Goal: Information Seeking & Learning: Learn about a topic

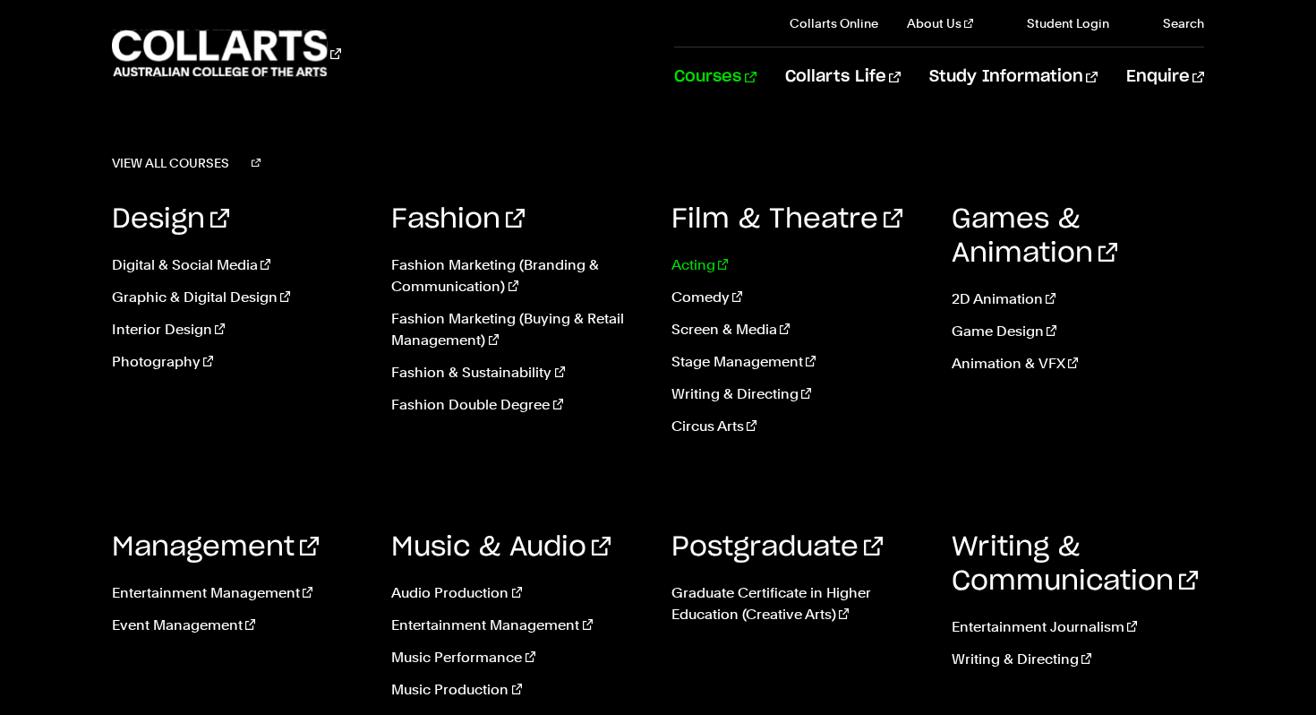
click at [695, 261] on link "Acting" at bounding box center [798, 264] width 253 height 21
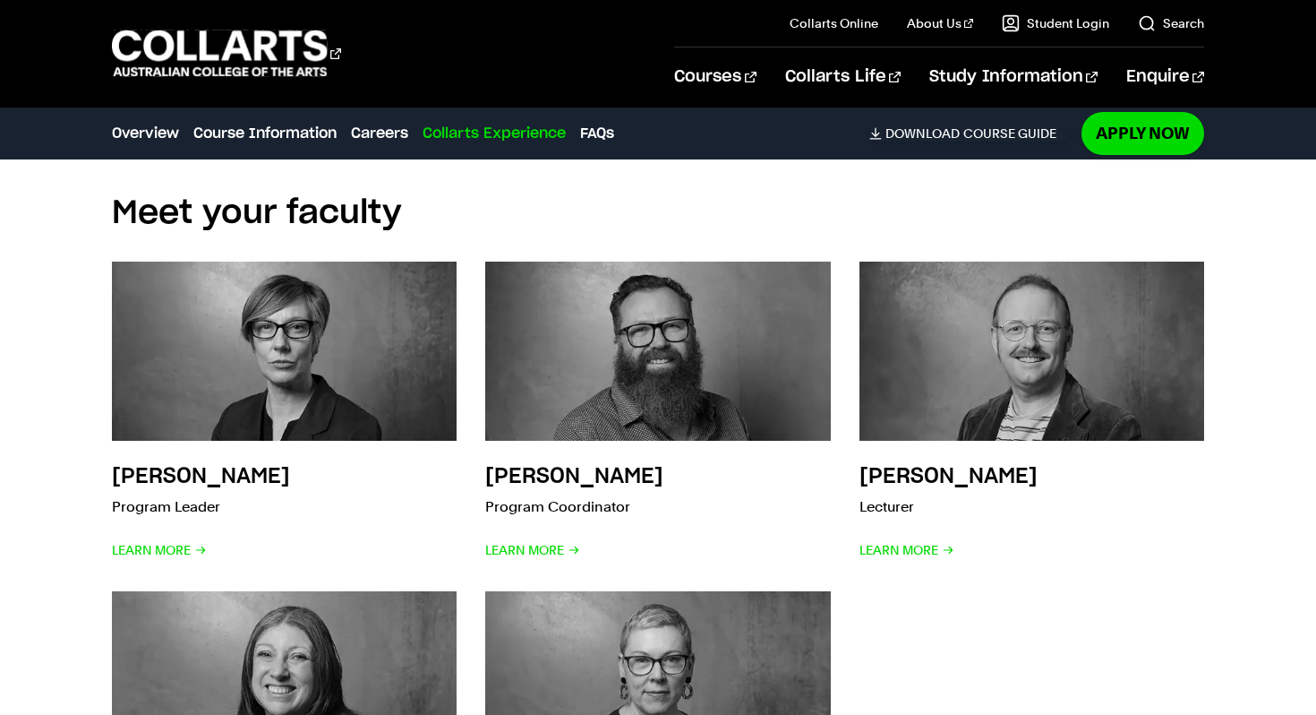
scroll to position [4282, 0]
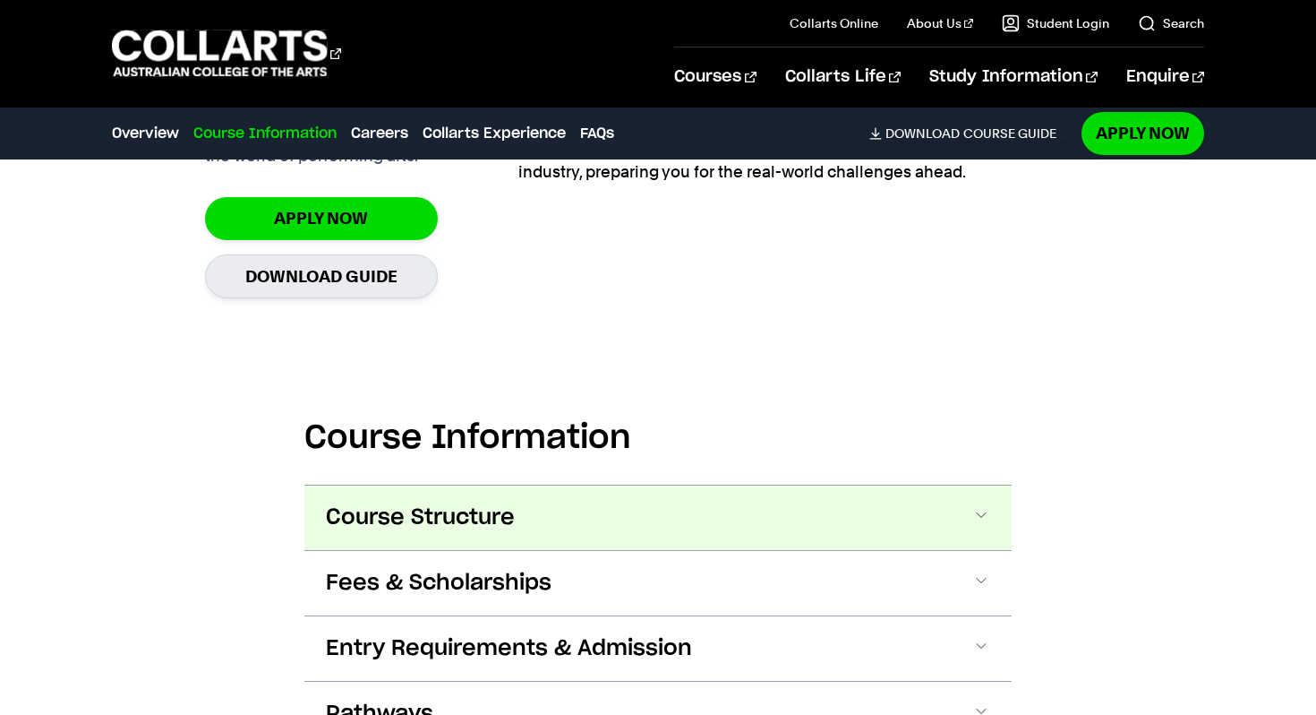
click at [444, 524] on span "Course Structure" at bounding box center [420, 517] width 189 height 29
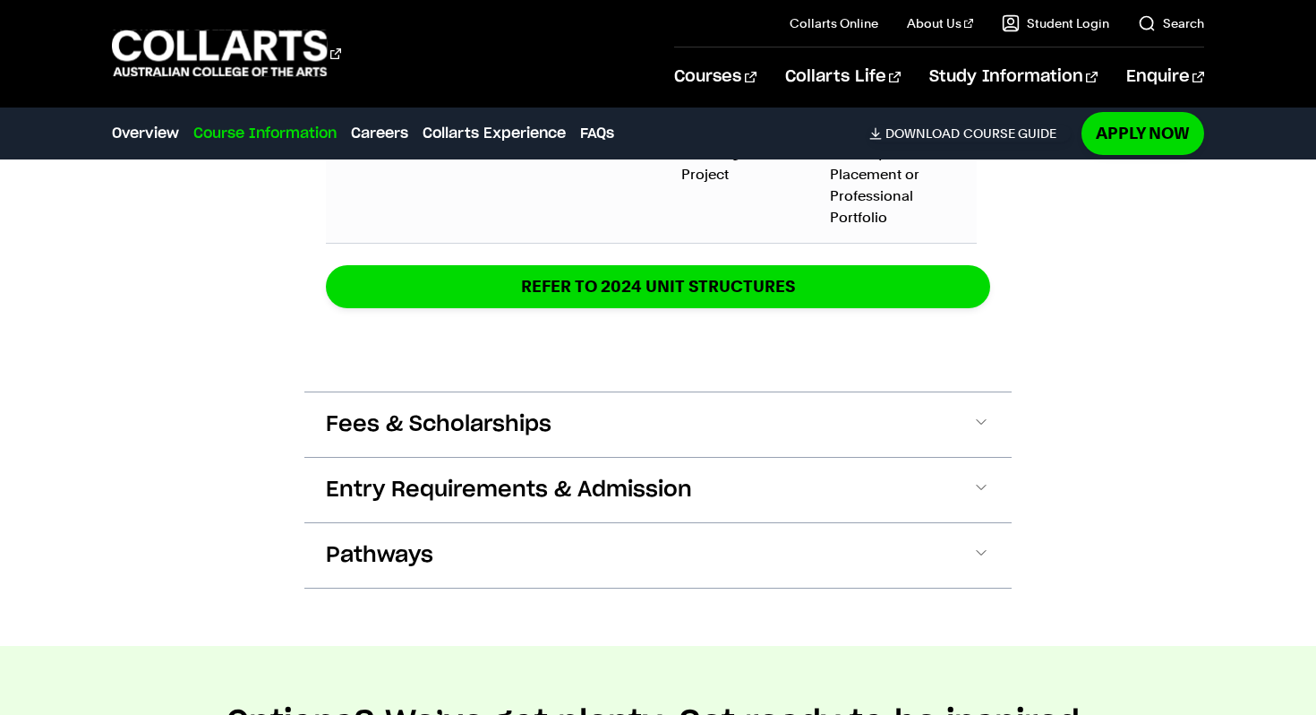
scroll to position [2782, 0]
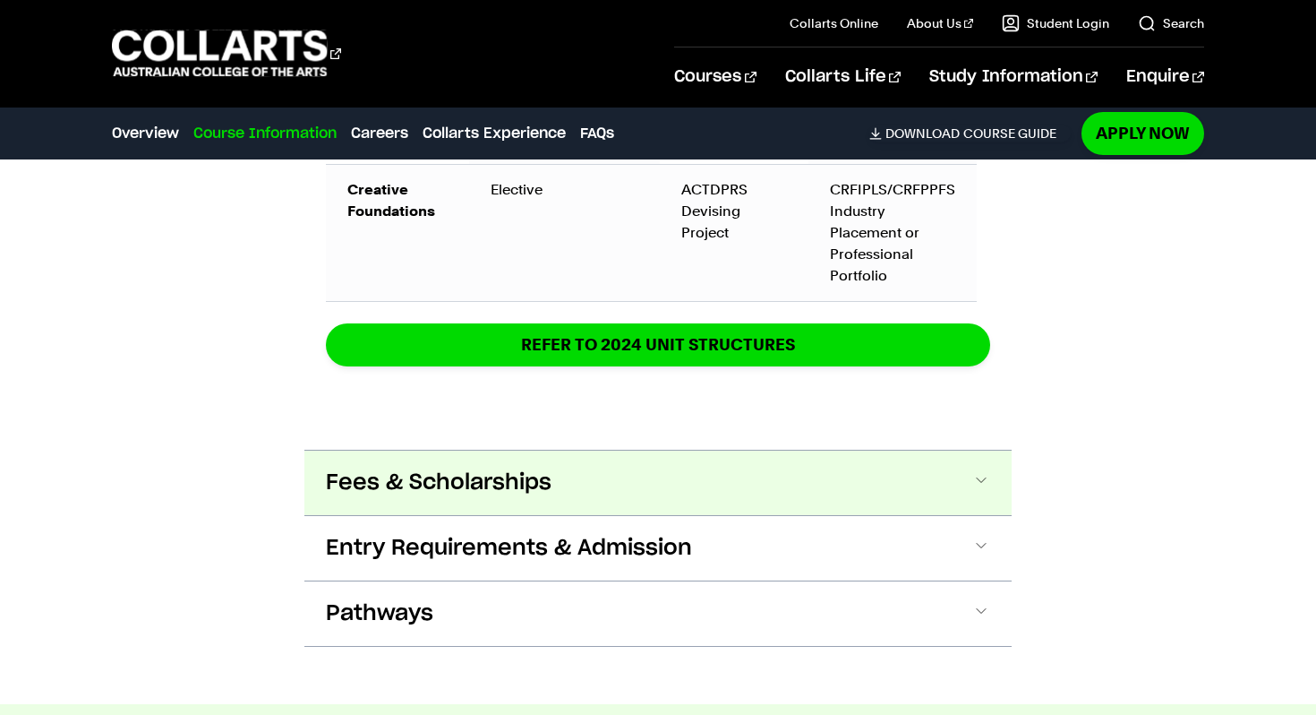
click at [584, 467] on button "Fees & Scholarships" at bounding box center [657, 482] width 707 height 64
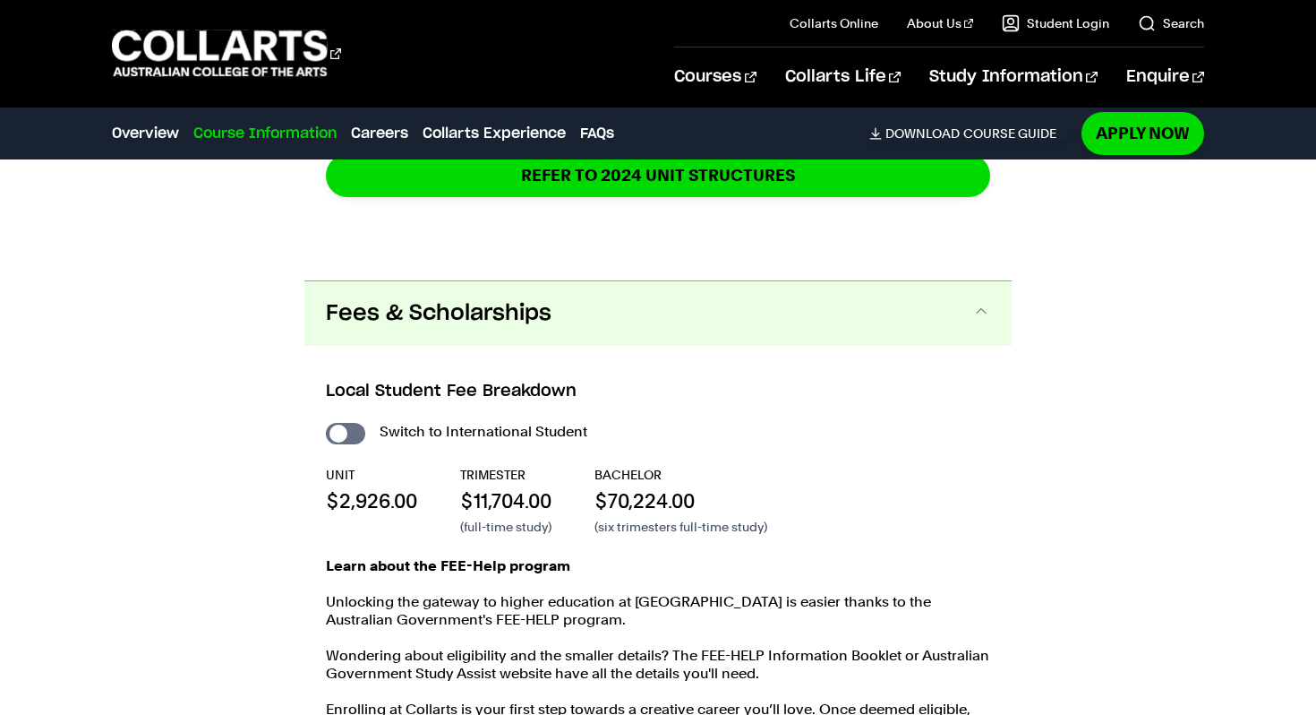
scroll to position [3071, 0]
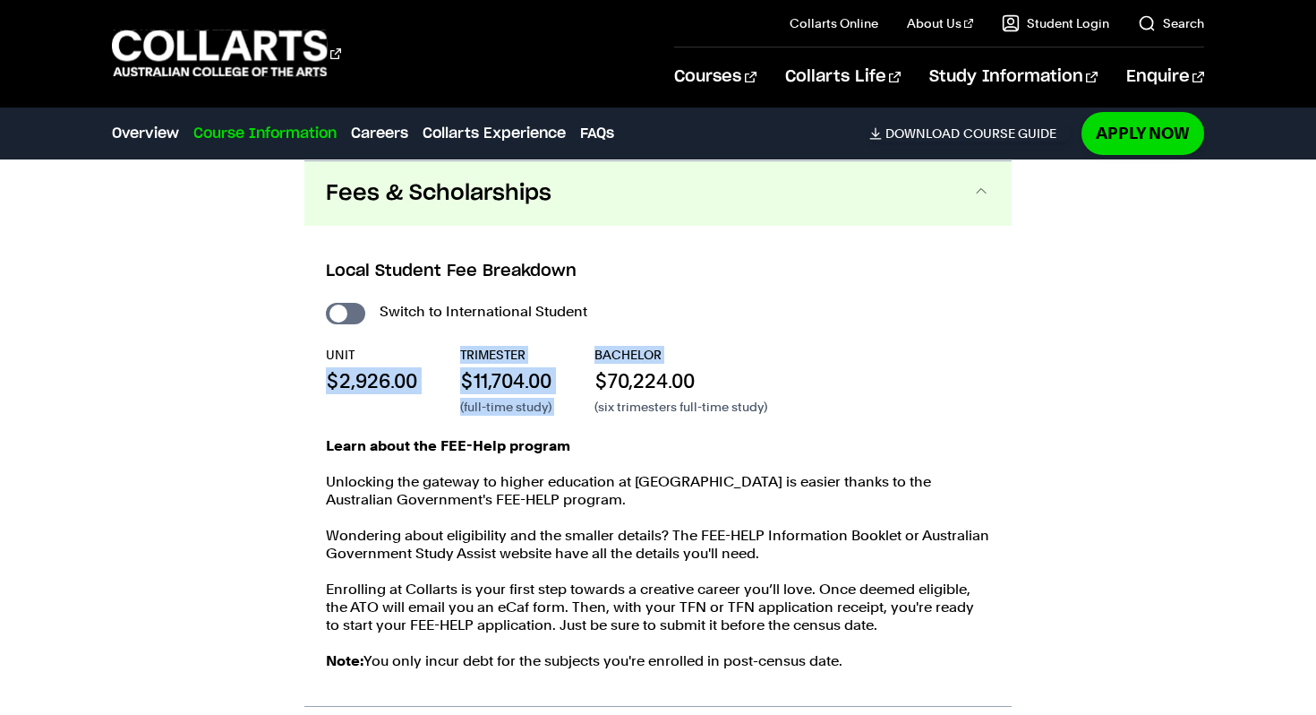
drag, startPoint x: 324, startPoint y: 381, endPoint x: 576, endPoint y: 380, distance: 251.6
click at [578, 381] on div "Local Student Fee Breakdown Switch to International Student UNIT $2,926.00 TRIM…" at bounding box center [657, 466] width 707 height 480
click at [576, 380] on div "UNIT $2,926.00 TRIMESTER $11,704.00 (full-time study) BACHELOR $70,224.00 (six …" at bounding box center [658, 381] width 664 height 70
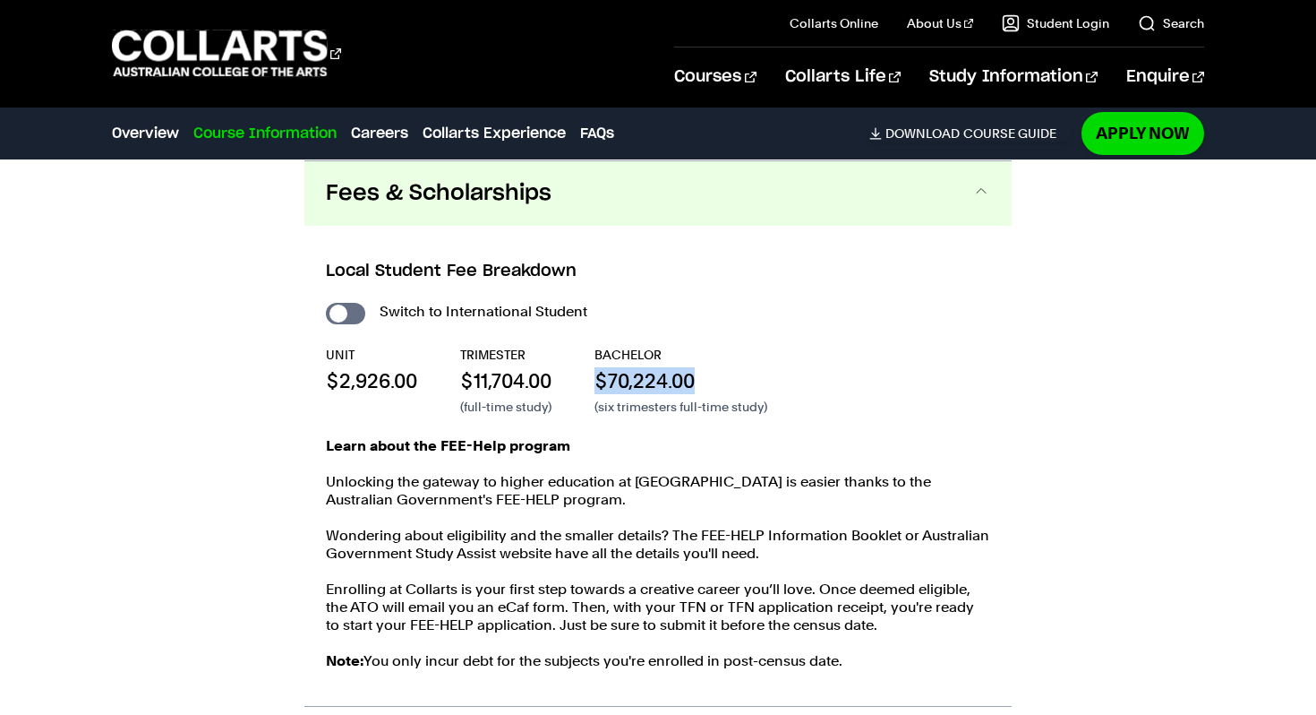
drag, startPoint x: 593, startPoint y: 377, endPoint x: 736, endPoint y: 386, distance: 143.6
click at [736, 386] on div "UNIT $2,926.00 TRIMESTER $11,704.00 (full-time study) BACHELOR $70,224.00 (six …" at bounding box center [658, 381] width 664 height 70
click at [733, 386] on p "$70,224.00" at bounding box center [681, 380] width 173 height 27
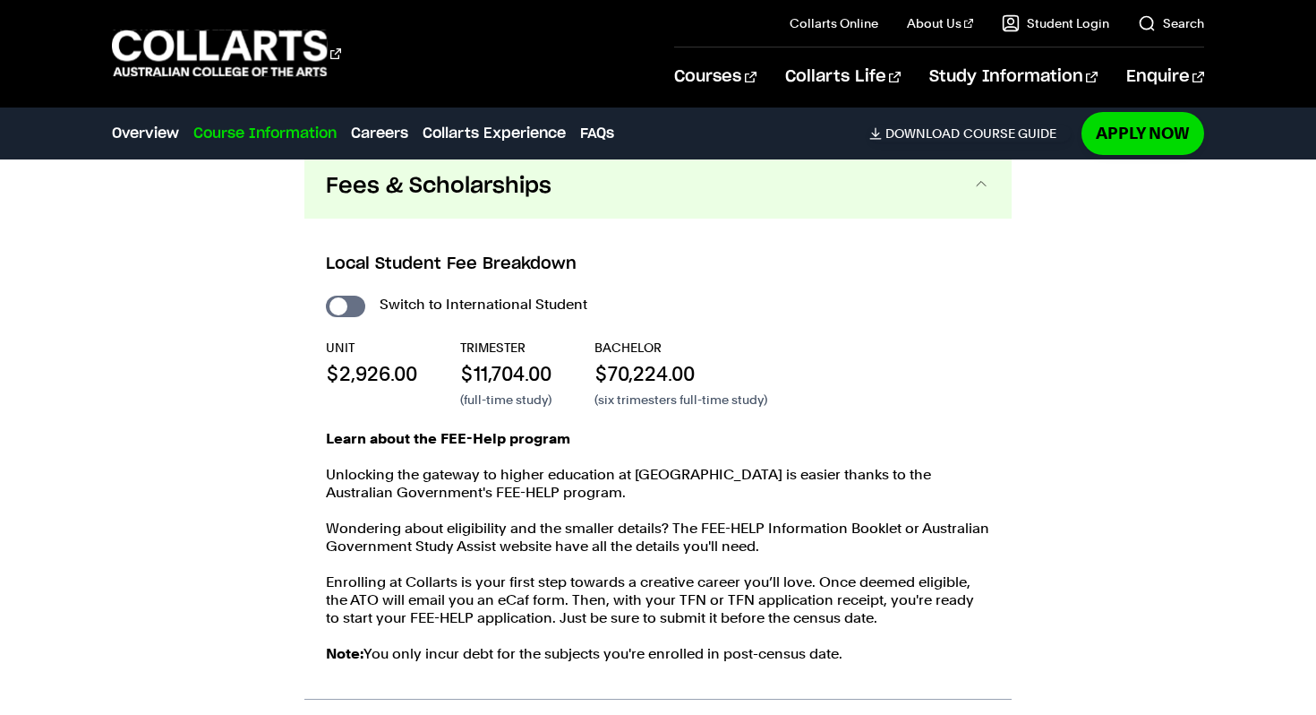
scroll to position [3085, 0]
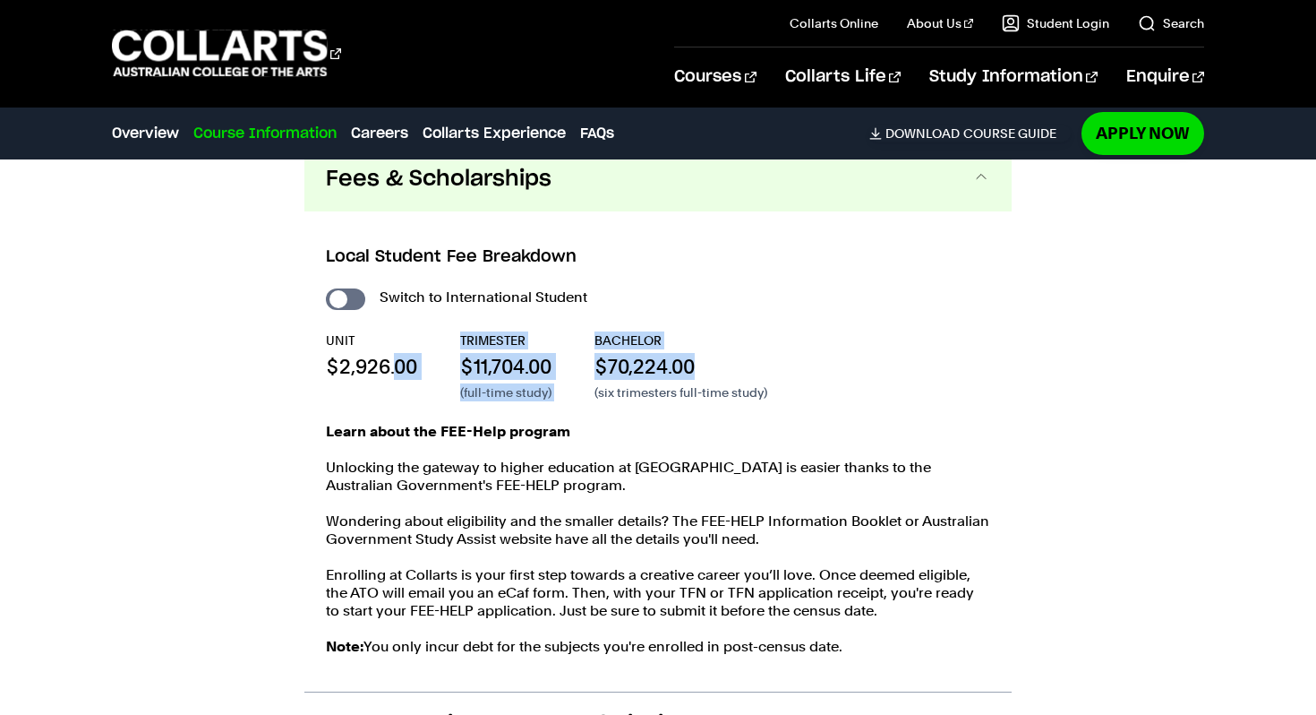
drag, startPoint x: 713, startPoint y: 368, endPoint x: 392, endPoint y: 368, distance: 320.6
click at [392, 368] on div "UNIT $2,926.00 TRIMESTER $11,704.00 (full-time study) BACHELOR $70,224.00 (six …" at bounding box center [658, 366] width 664 height 70
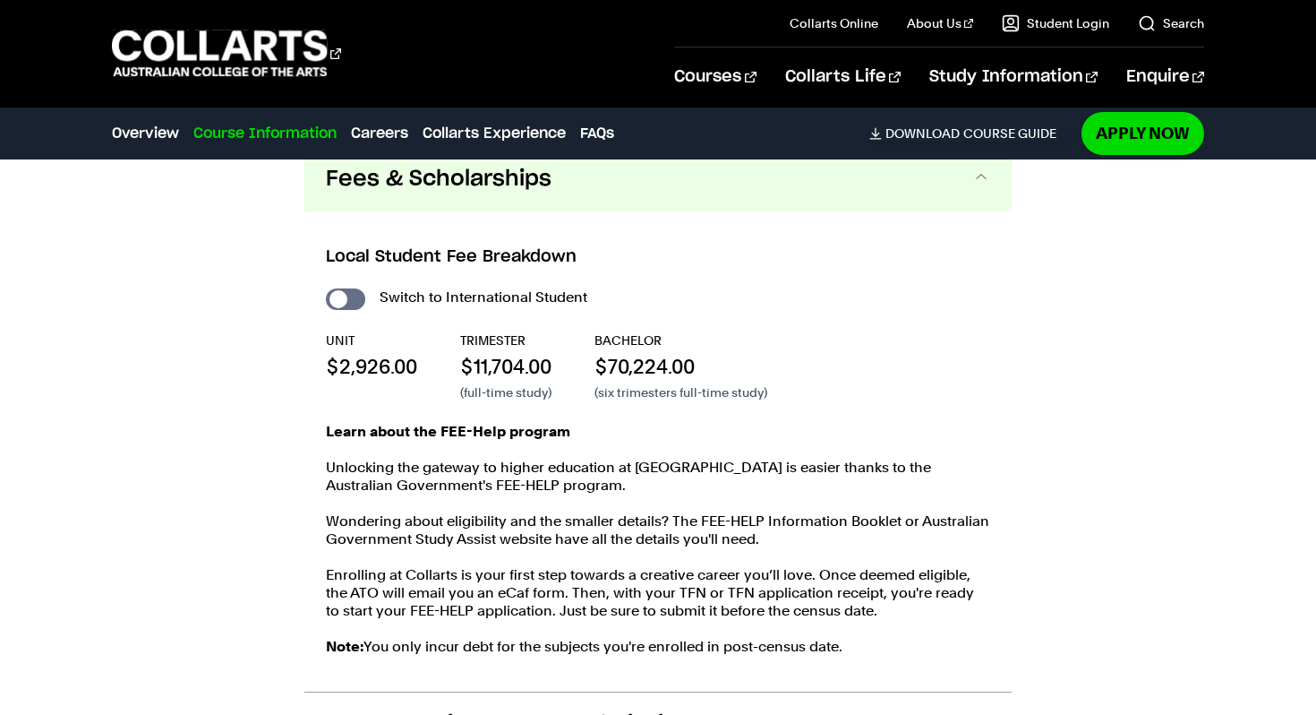
click at [391, 367] on p "$2,926.00" at bounding box center [371, 366] width 91 height 27
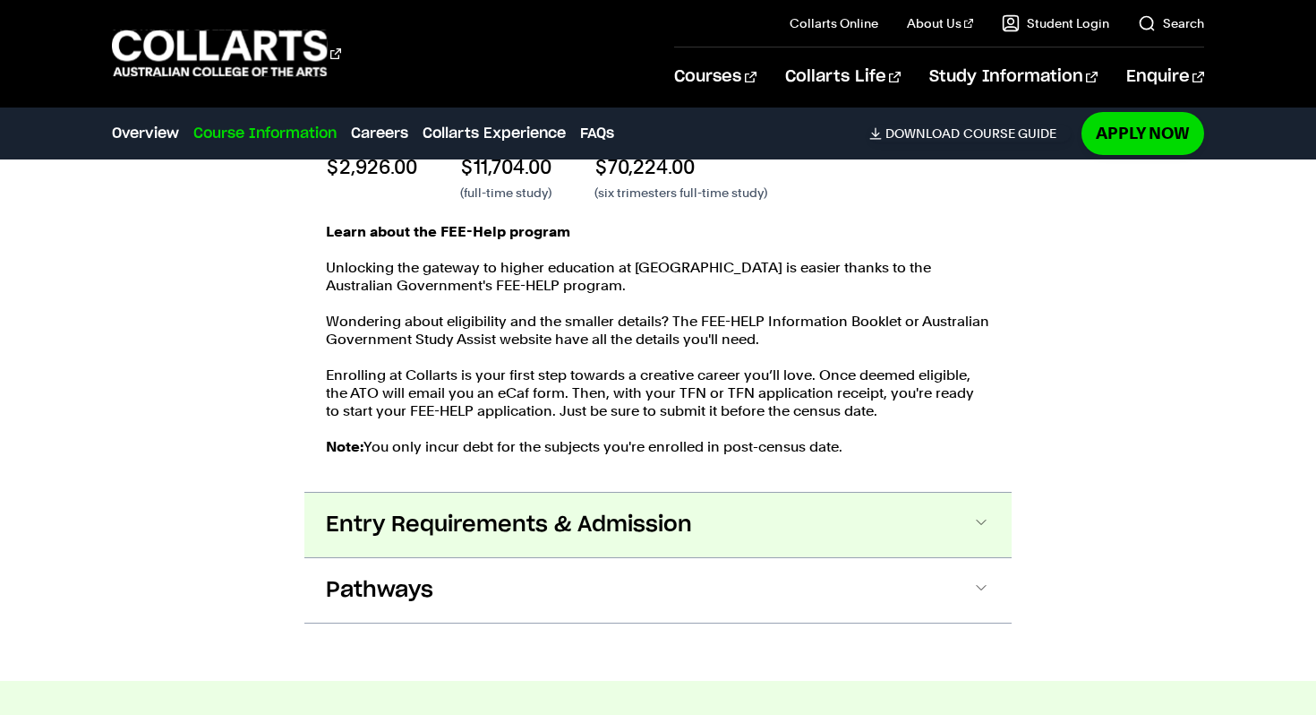
click at [528, 511] on span "Entry Requirements & Admission" at bounding box center [509, 524] width 366 height 29
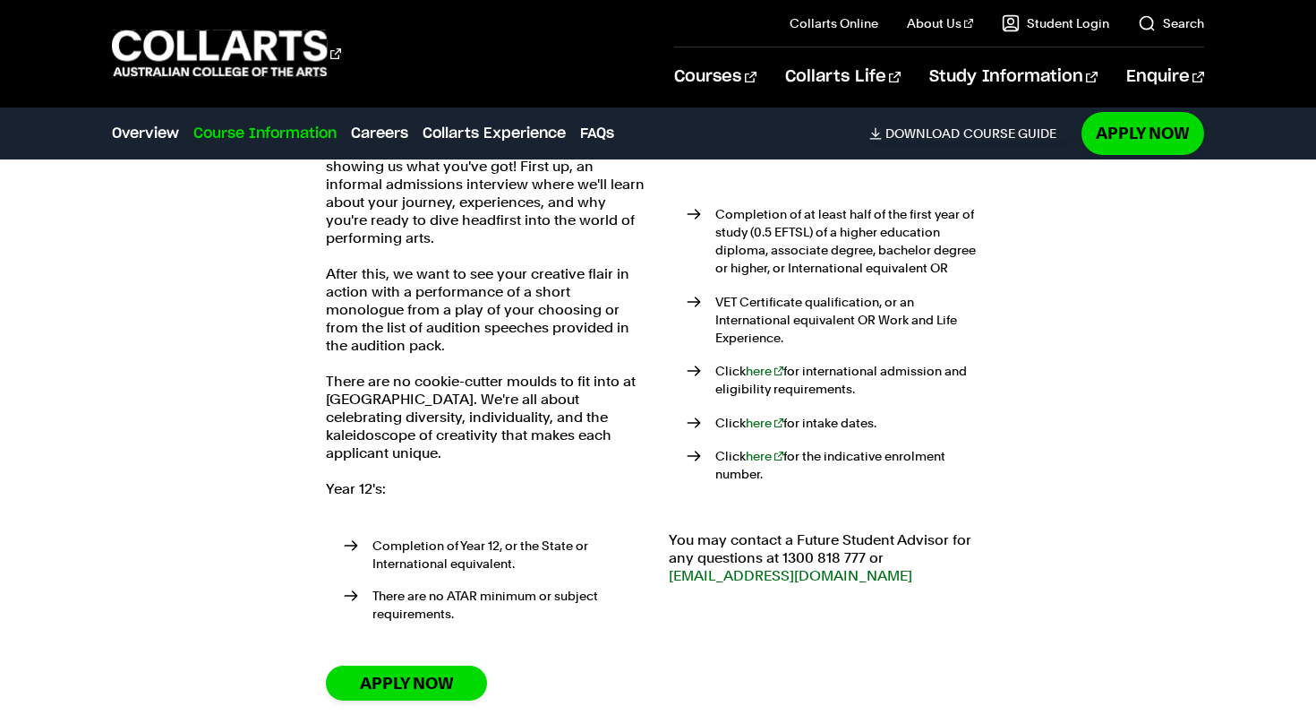
scroll to position [3723, 0]
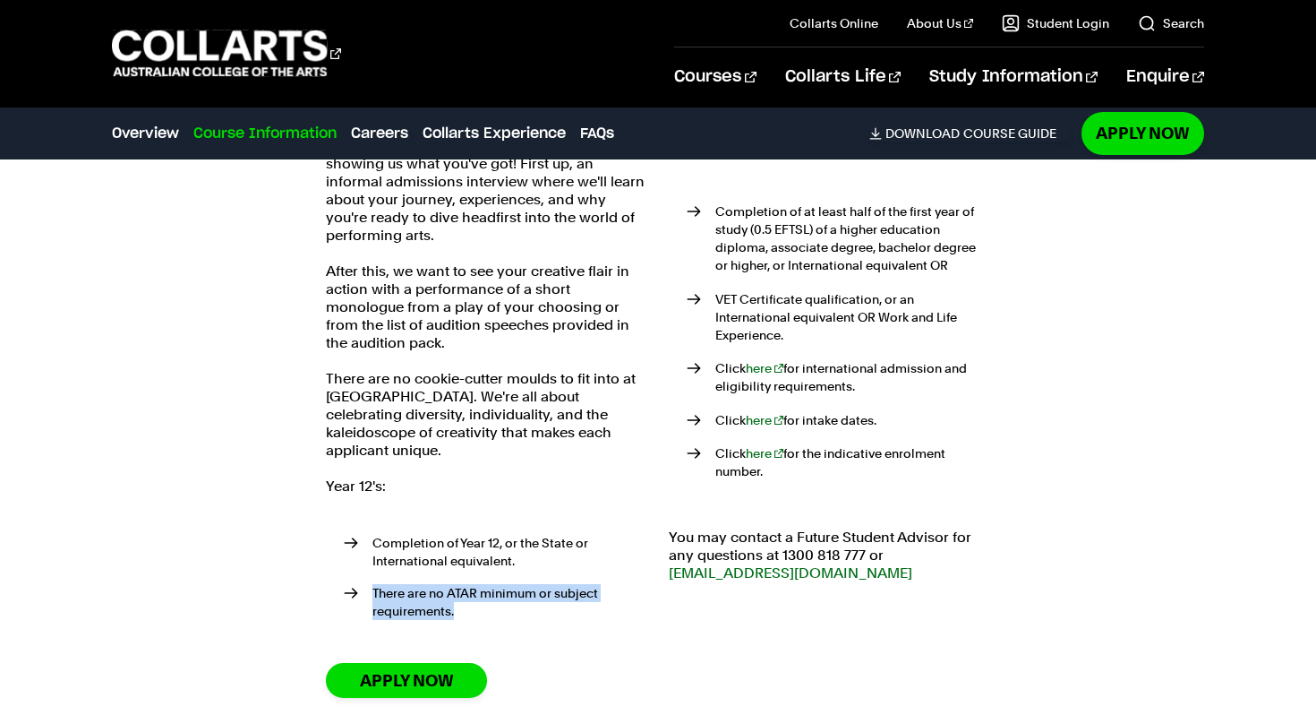
drag, startPoint x: 375, startPoint y: 569, endPoint x: 480, endPoint y: 590, distance: 107.0
click at [480, 590] on li "There are no ATAR minimum or subject requirements." at bounding box center [496, 602] width 304 height 36
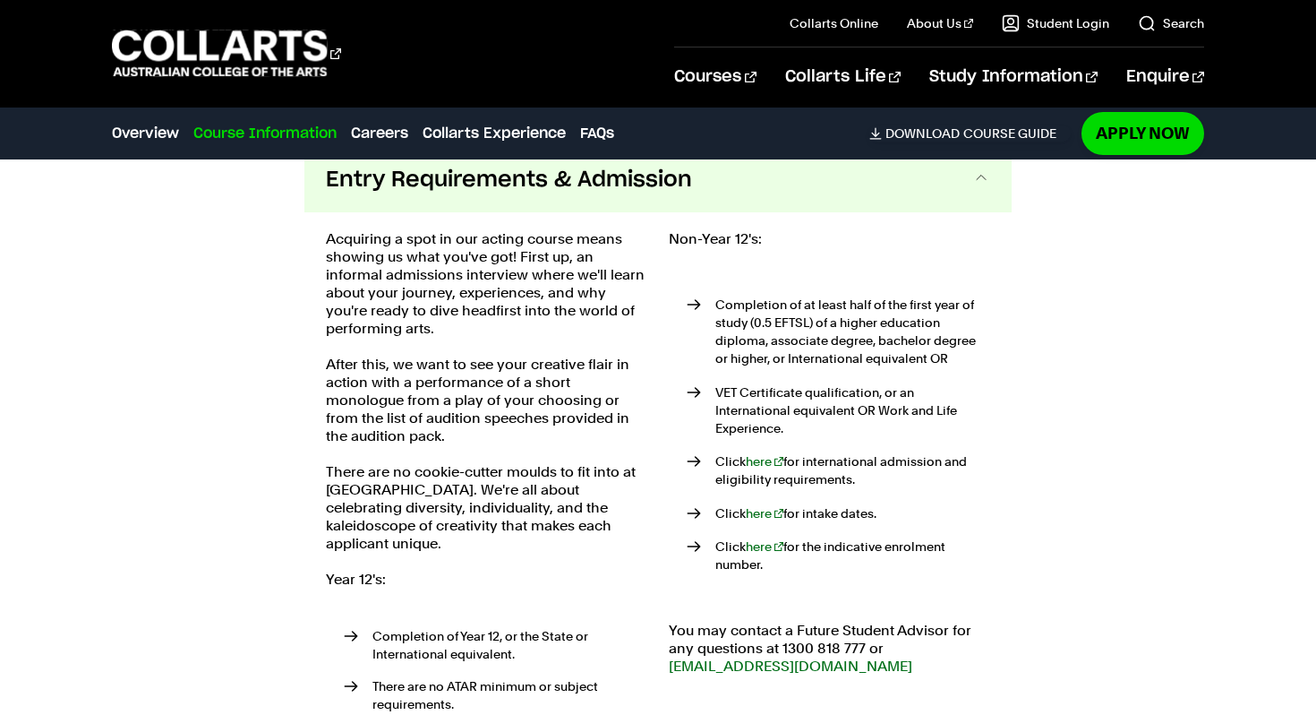
scroll to position [3630, 0]
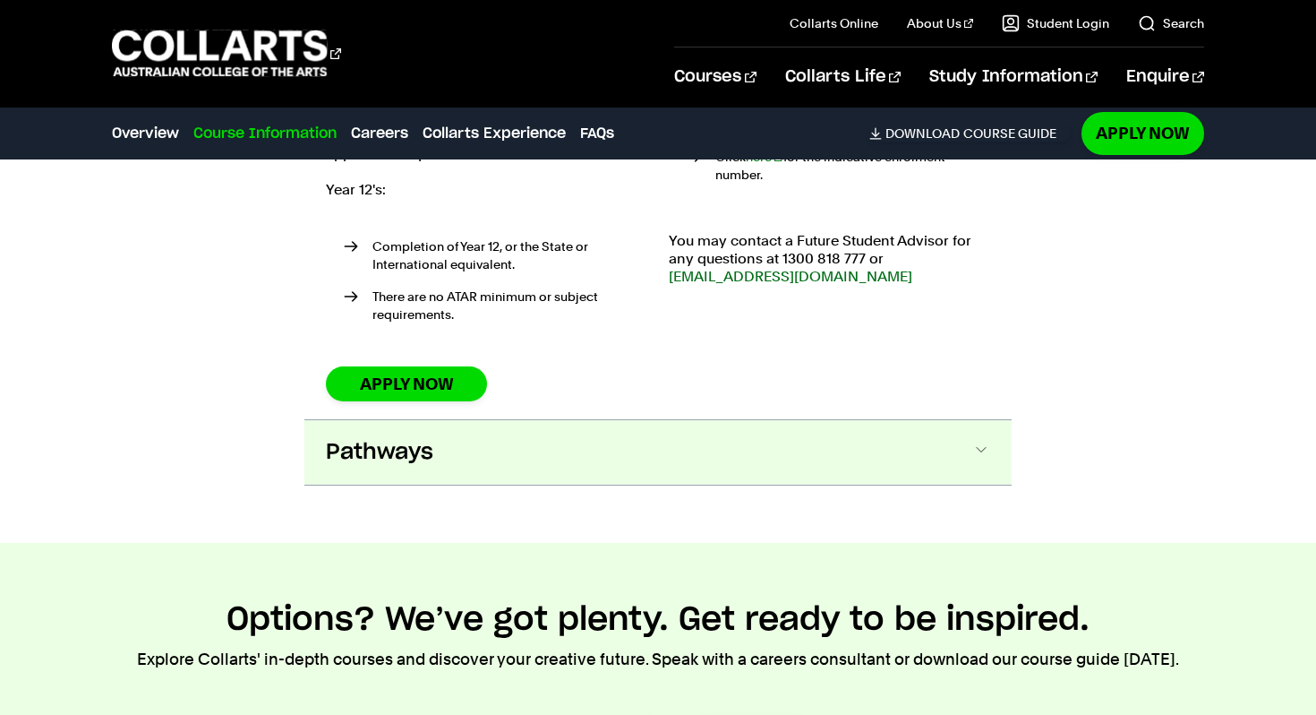
click at [519, 424] on button "Pathways" at bounding box center [657, 452] width 707 height 64
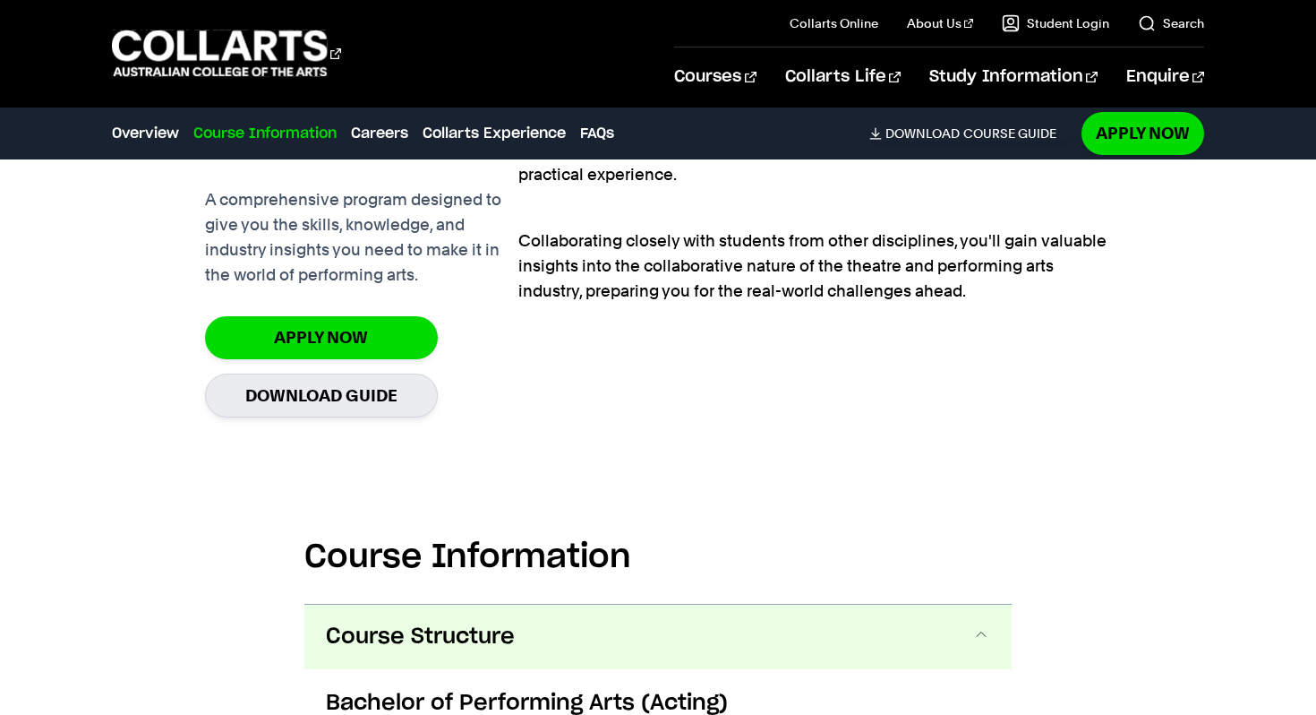
scroll to position [1259, 0]
